Goal: Browse casually

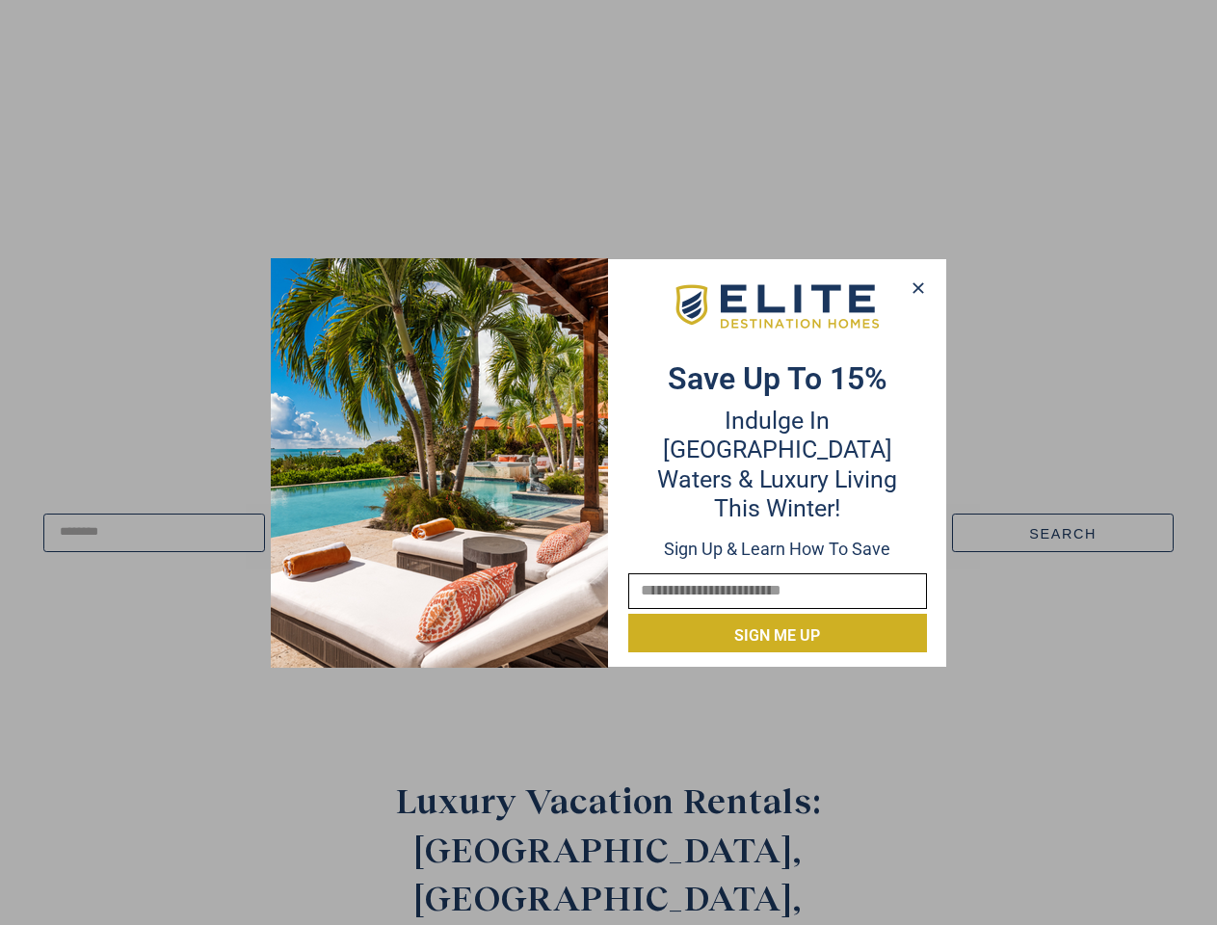
click at [609, 463] on div "Save up to 15% Indulge in Turquoise Waters & Luxury Living this winter! Sign up…" at bounding box center [777, 463] width 337 height 380
click at [917, 288] on icon at bounding box center [918, 287] width 11 height 11
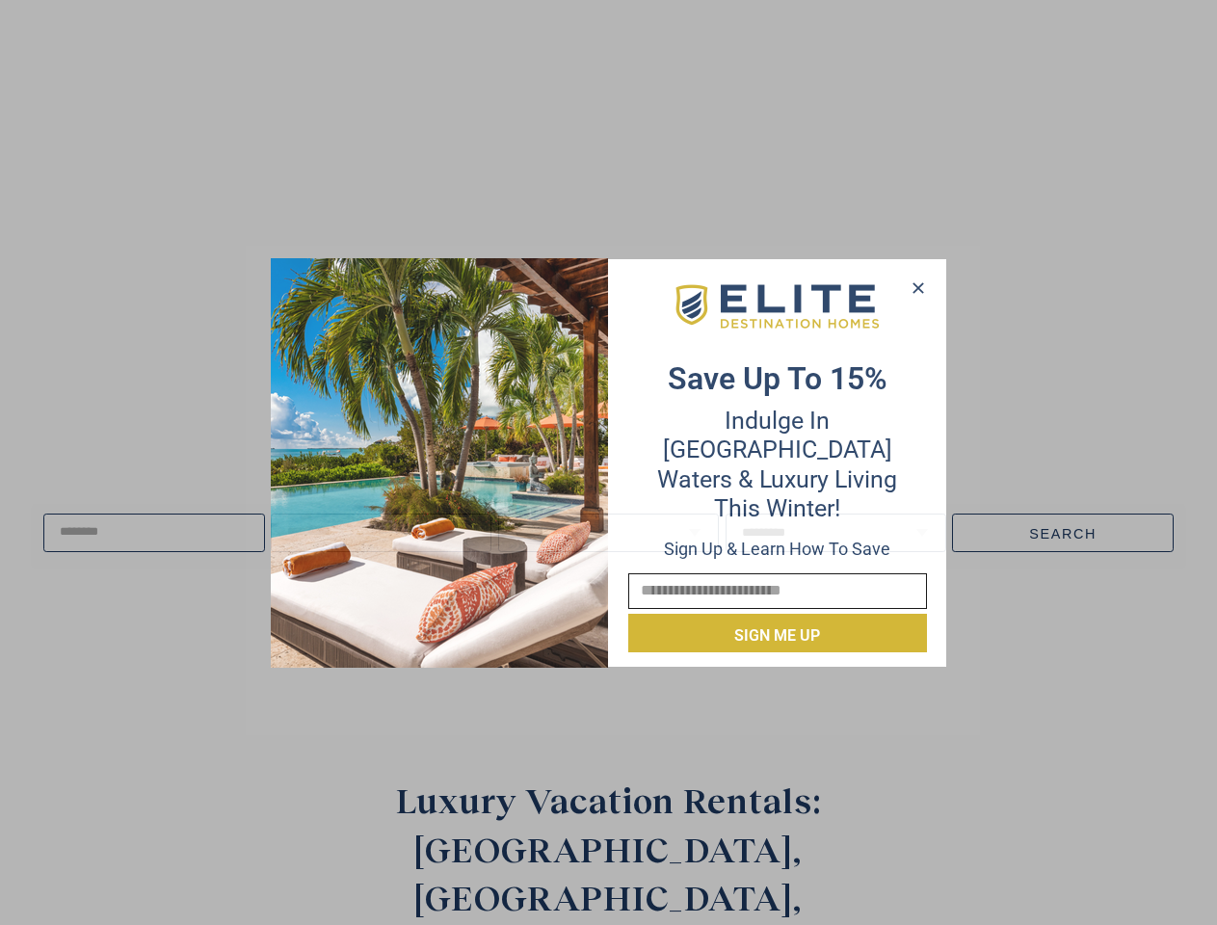
click at [918, 288] on icon at bounding box center [918, 287] width 11 height 11
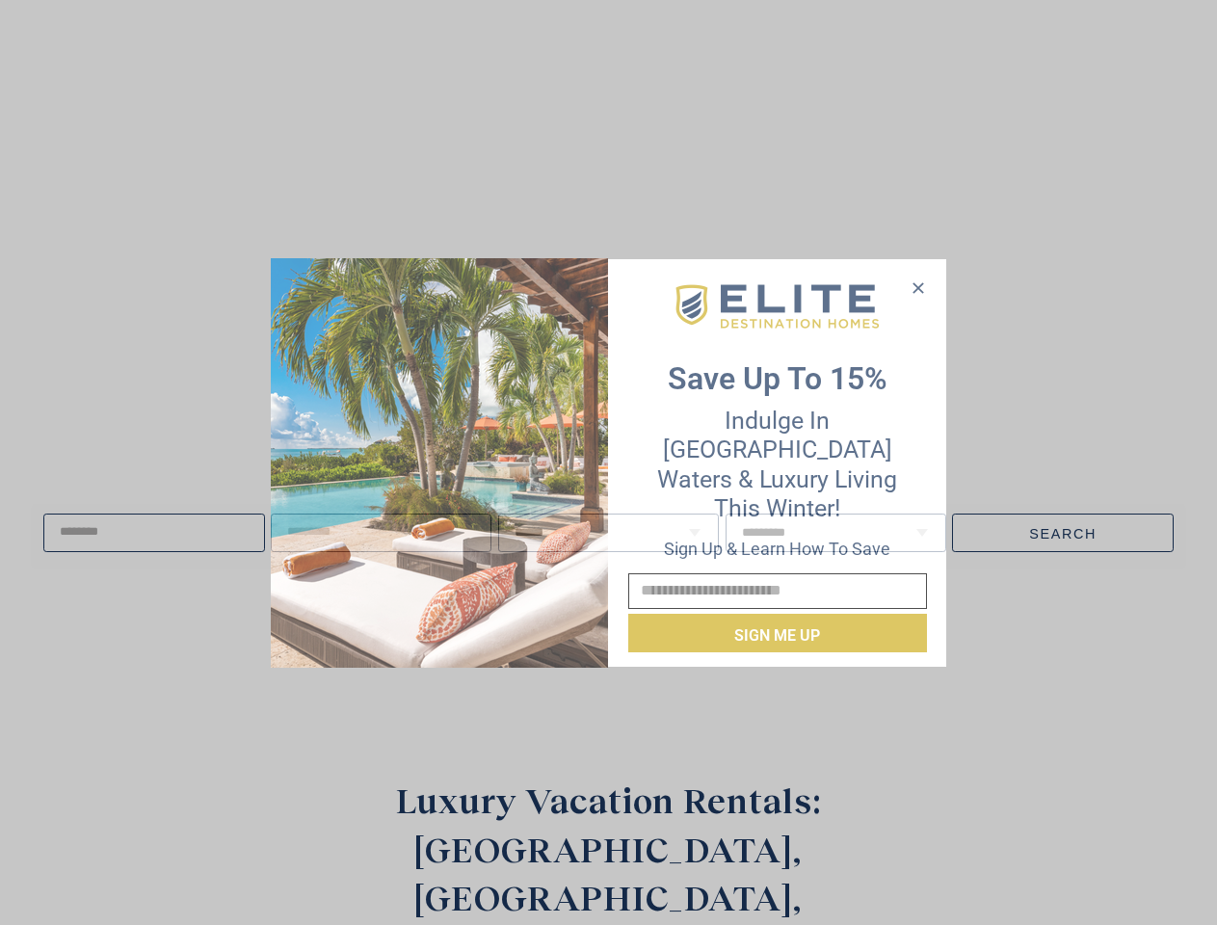
click at [917, 287] on icon at bounding box center [918, 287] width 11 height 11
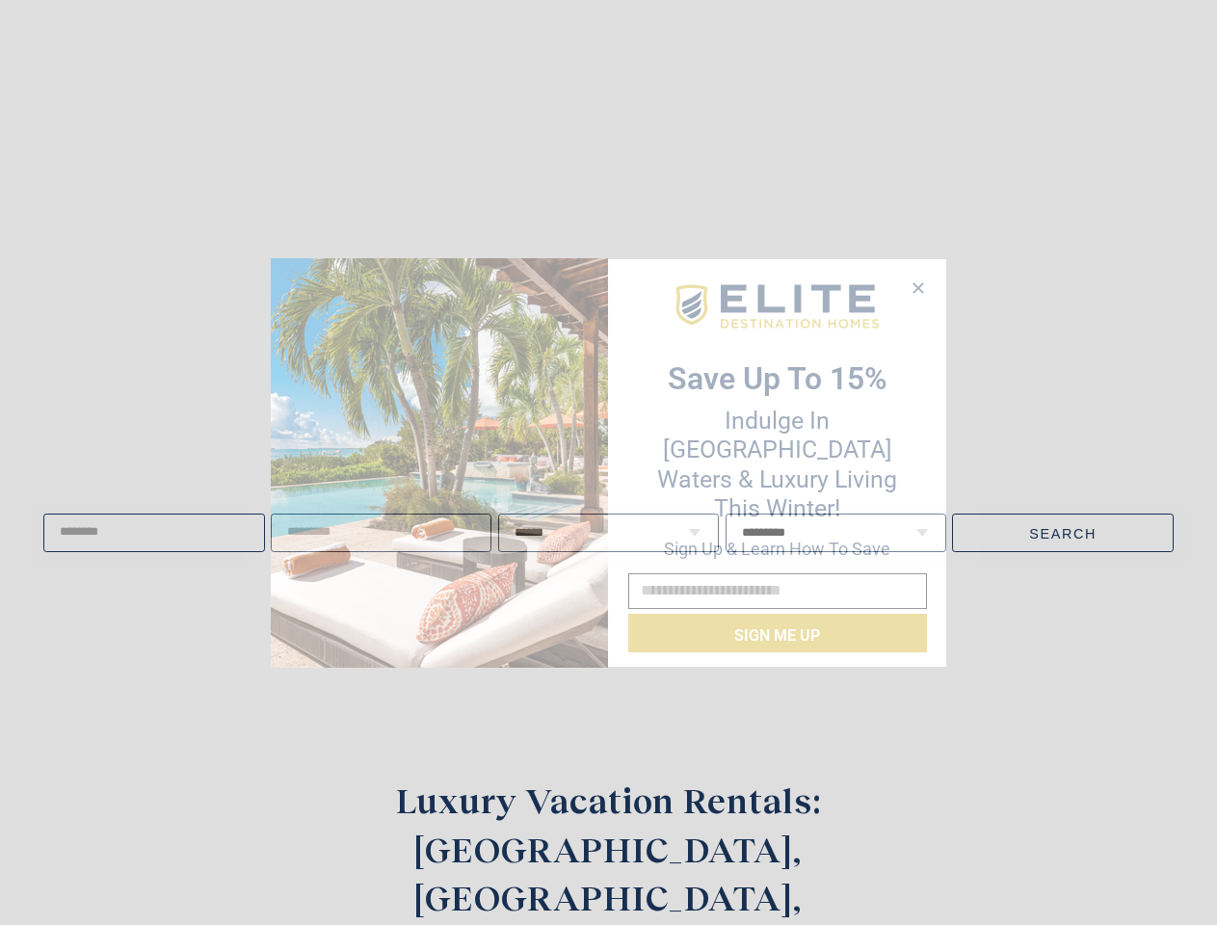
click at [439, 463] on img at bounding box center [439, 463] width 337 height 410
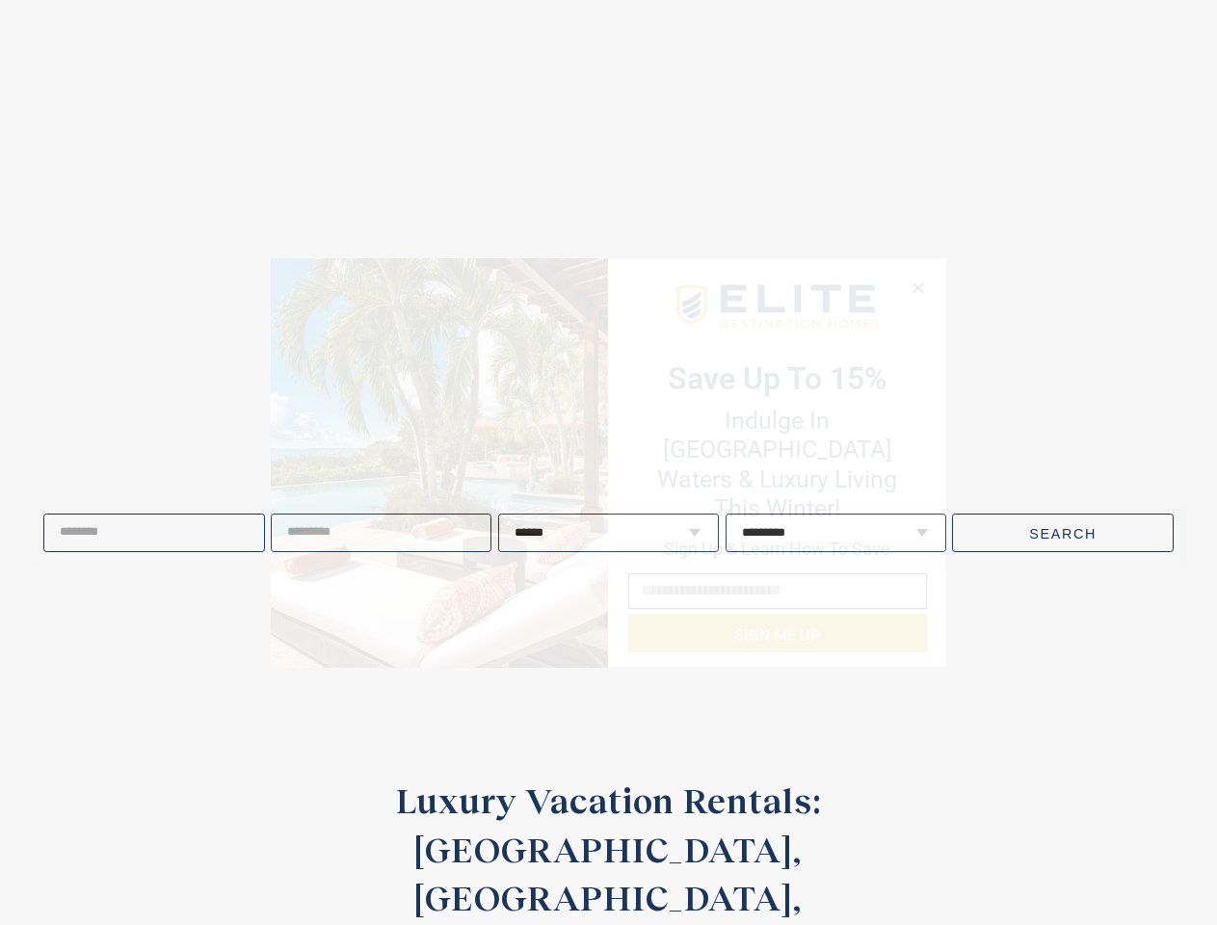
click at [778, 321] on video at bounding box center [609, 352] width 1409 height 704
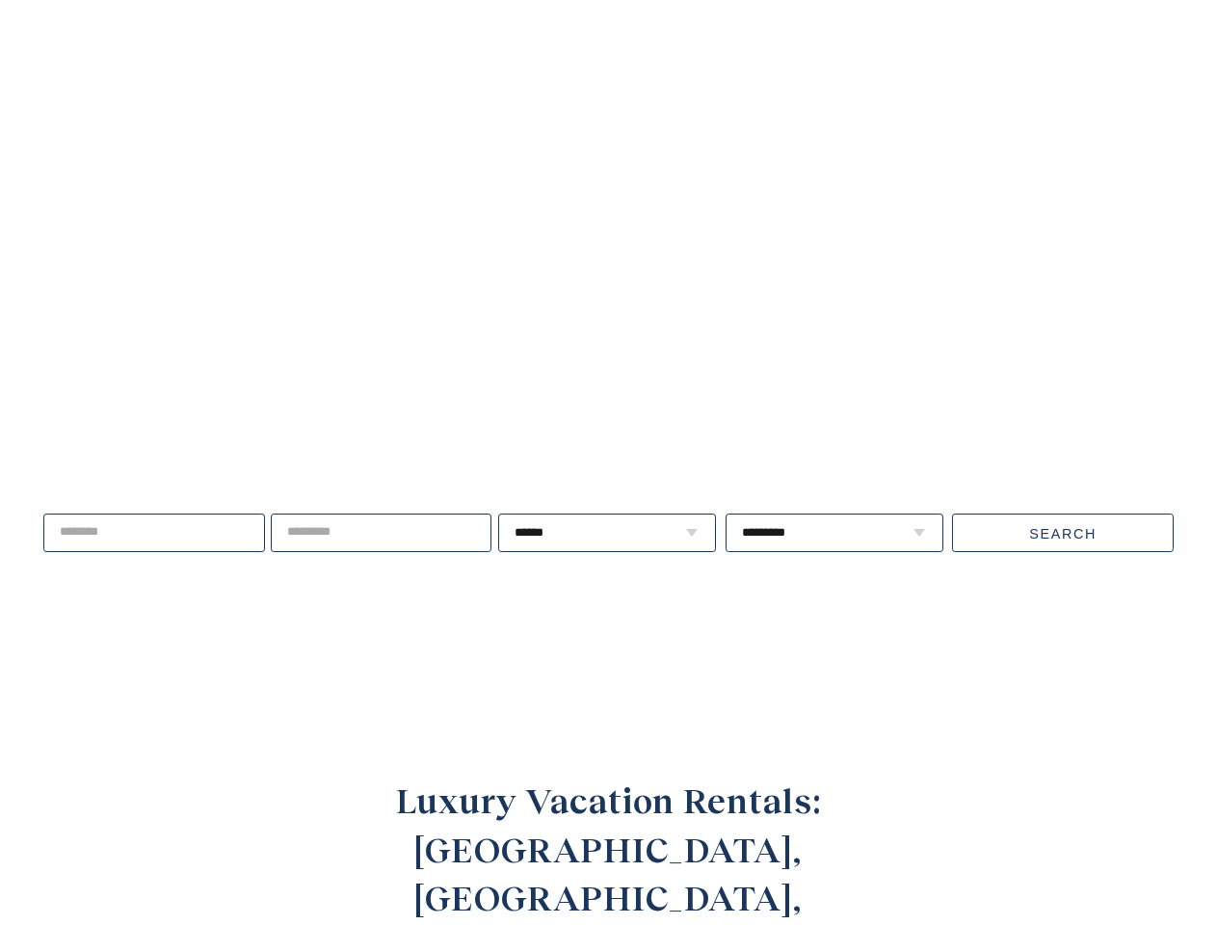
click at [778, 620] on div "Live well, travel often. ****** * * * * * * * * * ** ** ** ** ** ** **" at bounding box center [608, 534] width 1217 height 248
